Goal: Task Accomplishment & Management: Manage account settings

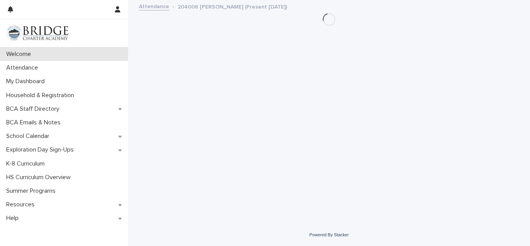
click at [30, 59] on div "Welcome" at bounding box center [64, 54] width 128 height 14
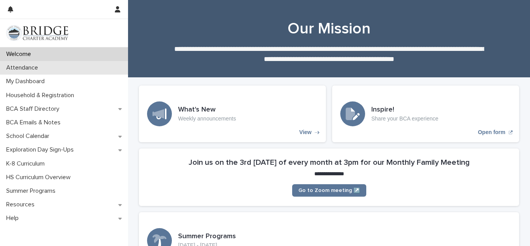
click at [32, 56] on p "Welcome" at bounding box center [20, 53] width 34 height 7
click at [35, 66] on p "Attendance" at bounding box center [23, 67] width 41 height 7
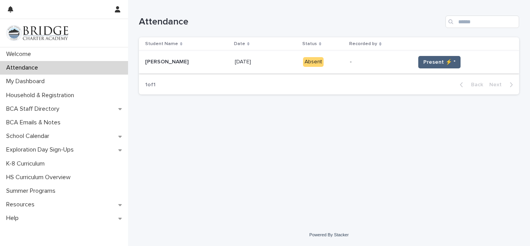
click at [431, 60] on span "Present ⚡ *" at bounding box center [439, 62] width 32 height 8
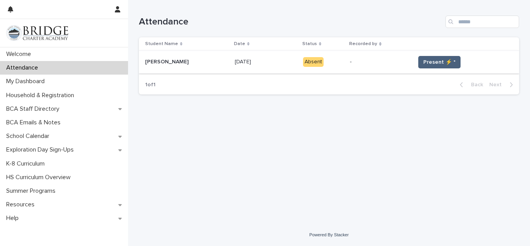
click at [431, 60] on span "Present ⚡ *" at bounding box center [439, 62] width 32 height 8
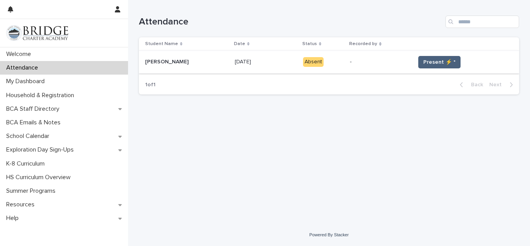
click at [431, 60] on span "Present ⚡ *" at bounding box center [439, 62] width 32 height 8
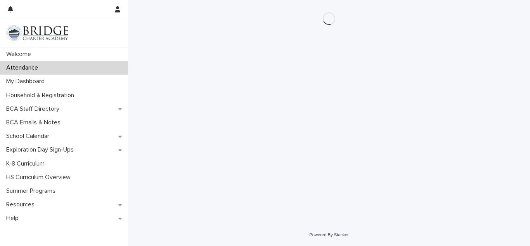
click at [431, 60] on div "Loading... Saving… Loading... Saving…" at bounding box center [329, 102] width 388 height 204
